Goal: Information Seeking & Learning: Learn about a topic

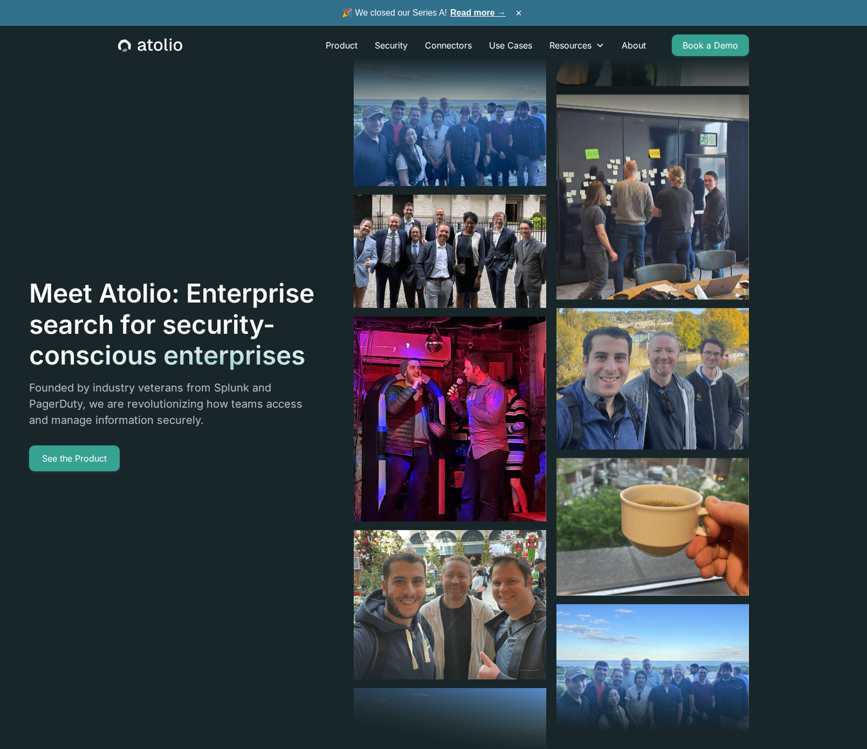
click at [612, 401] on img at bounding box center [652, 378] width 192 height 141
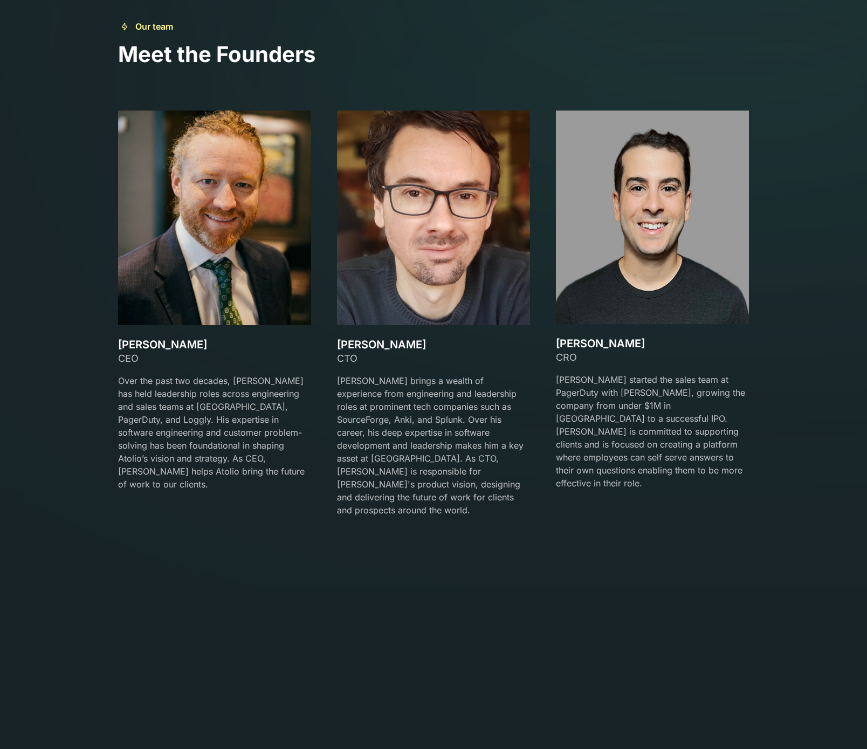
scroll to position [1847, 0]
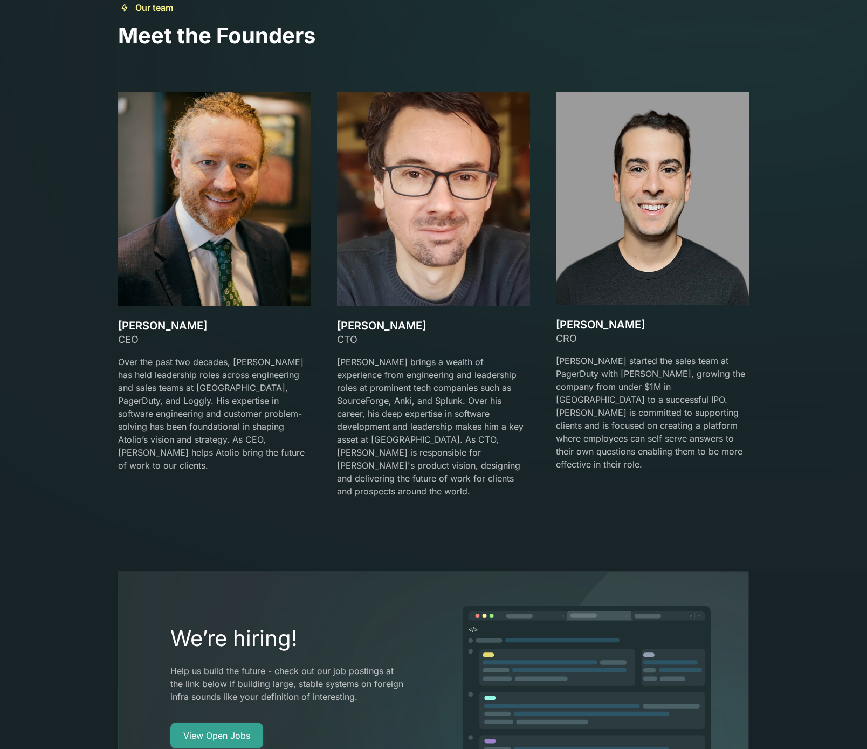
click at [571, 335] on div "CRO" at bounding box center [652, 338] width 193 height 15
click at [564, 337] on div "CRO" at bounding box center [652, 338] width 193 height 15
click at [486, 351] on div at bounding box center [433, 351] width 193 height 9
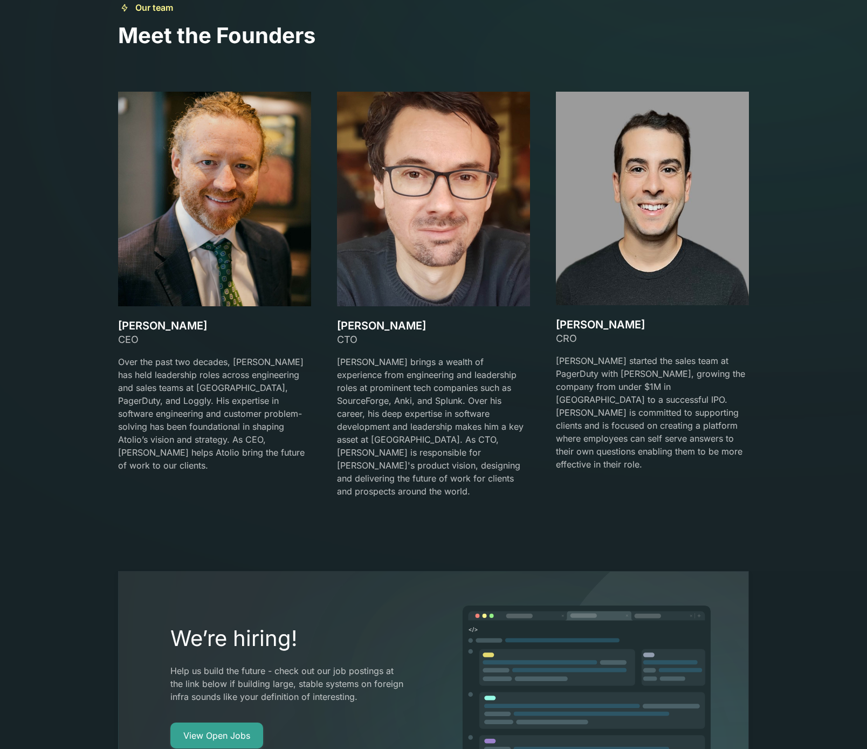
scroll to position [1867, 0]
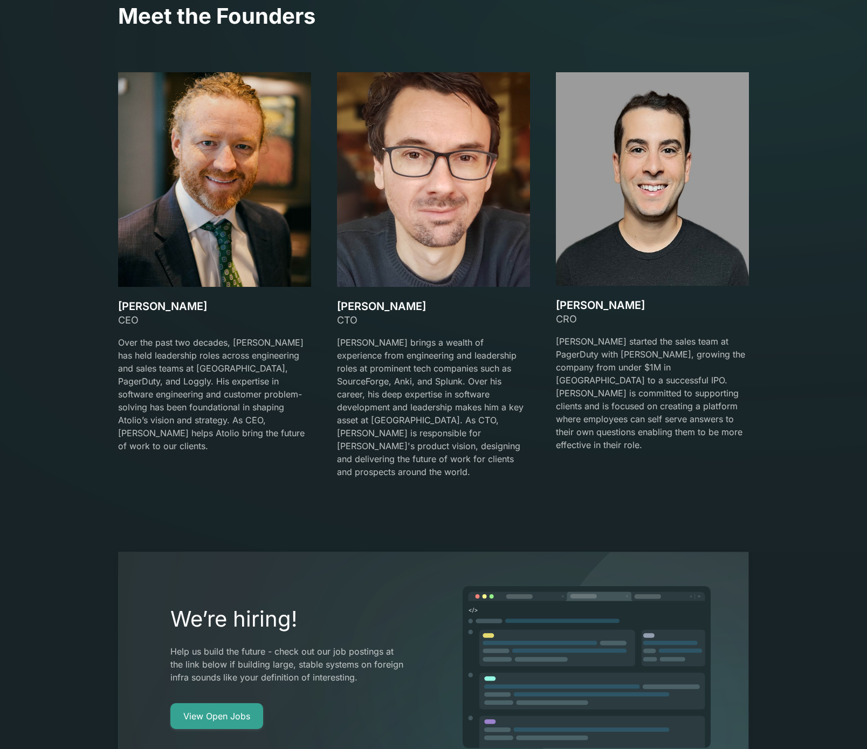
click at [357, 304] on h3 "[PERSON_NAME]" at bounding box center [433, 306] width 193 height 13
copy h3 "[PERSON_NAME]"
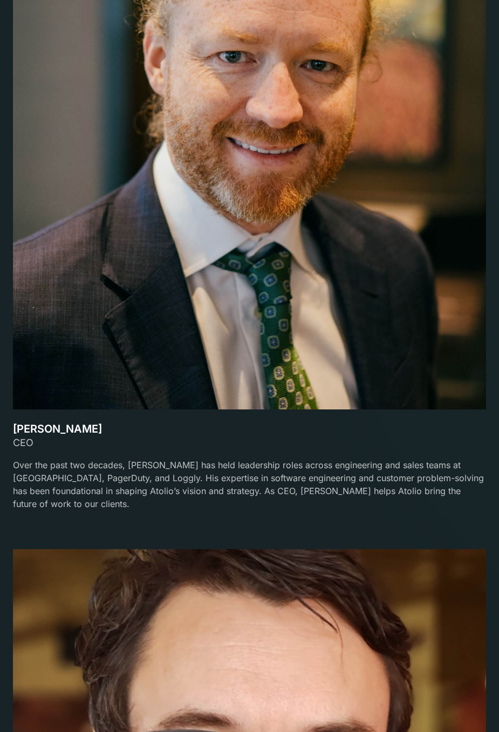
scroll to position [3102, 0]
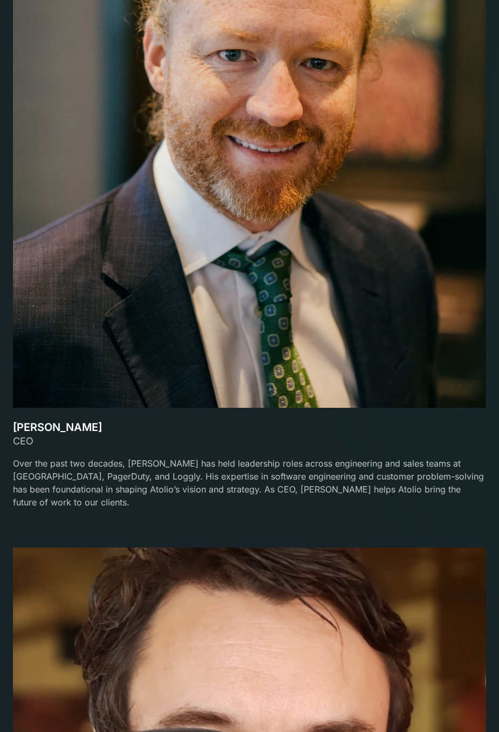
click at [93, 463] on p "Over the past two decades, [PERSON_NAME] has held leadership roles across engin…" at bounding box center [249, 483] width 473 height 52
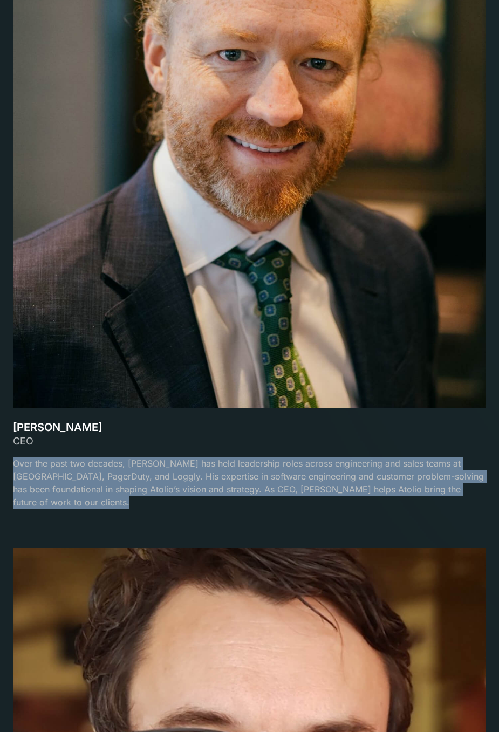
drag, startPoint x: 93, startPoint y: 463, endPoint x: 224, endPoint y: 463, distance: 131.0
click at [93, 463] on p "Over the past two decades, [PERSON_NAME] has held leadership roles across engin…" at bounding box center [249, 483] width 473 height 52
click at [243, 464] on p "Over the past two decades, [PERSON_NAME] has held leadership roles across engin…" at bounding box center [249, 483] width 473 height 52
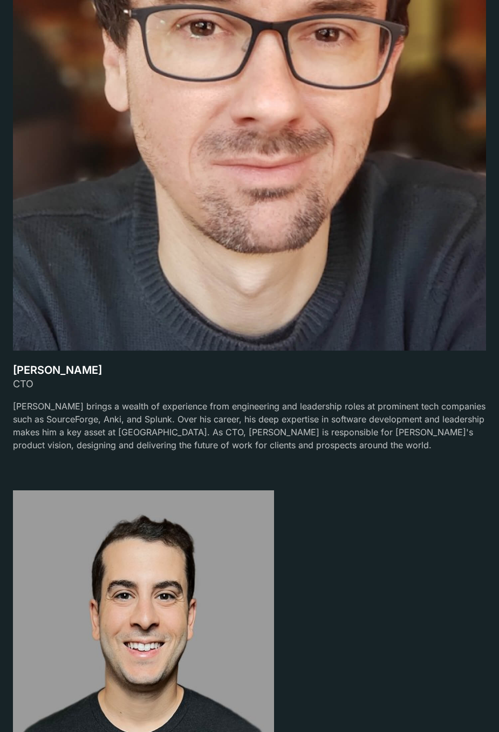
scroll to position [4074, 0]
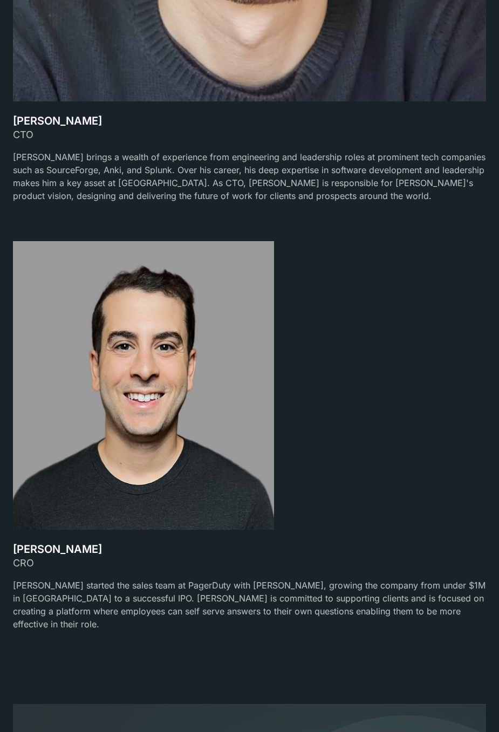
click at [165, 578] on p "[PERSON_NAME] started the sales team at PagerDuty with [PERSON_NAME], growing t…" at bounding box center [249, 604] width 473 height 52
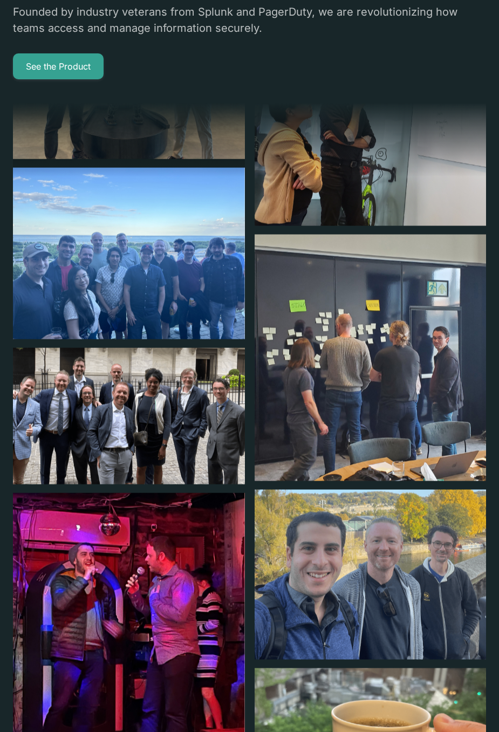
scroll to position [0, 0]
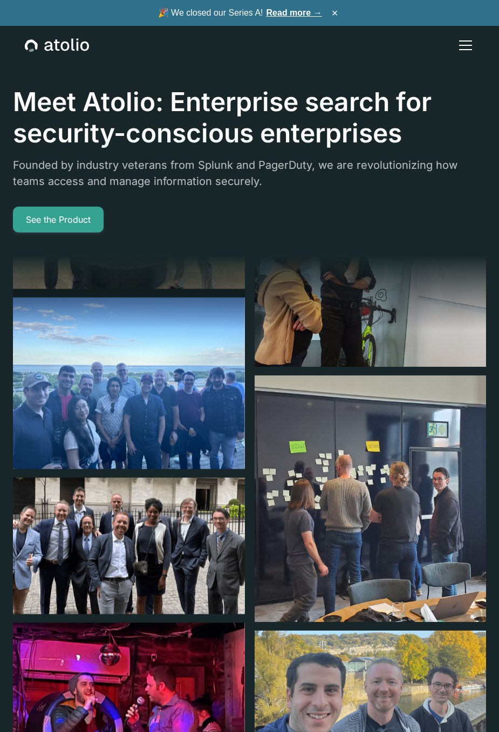
click at [458, 51] on div "menu" at bounding box center [465, 45] width 26 height 26
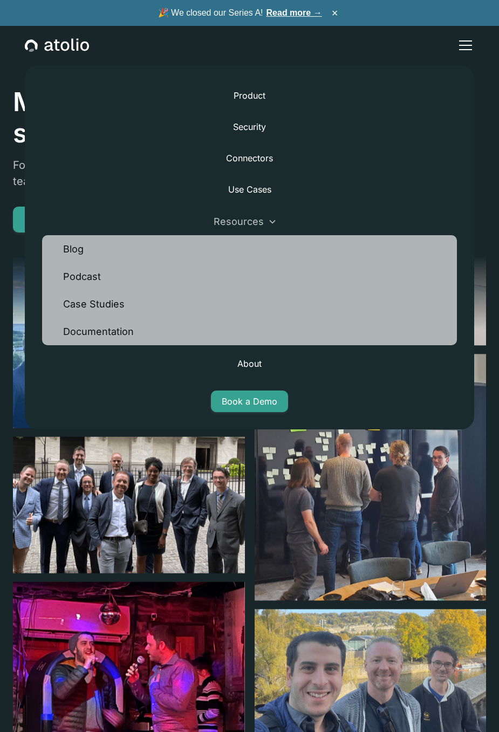
click at [266, 220] on div "Resources" at bounding box center [249, 221] width 415 height 27
